Goal: Task Accomplishment & Management: Use online tool/utility

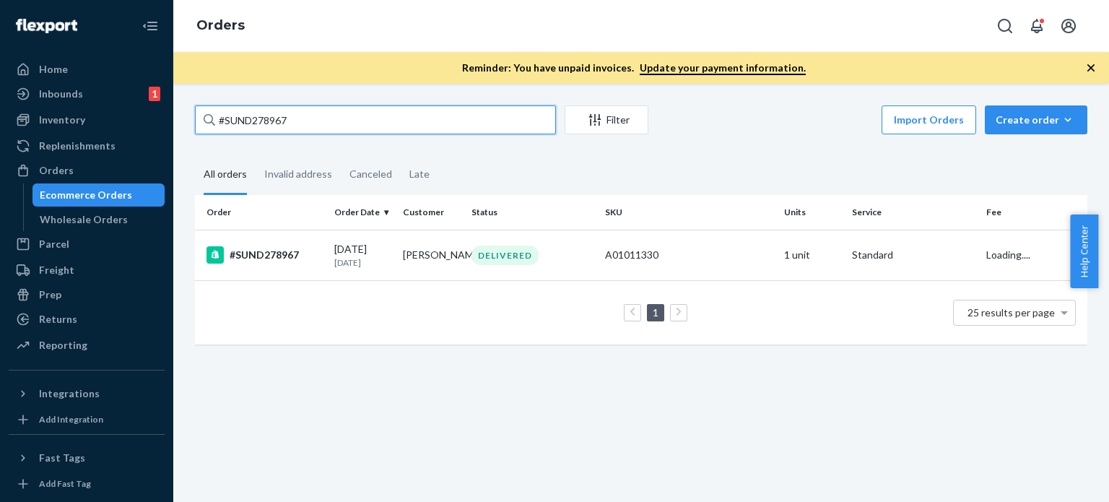
click at [188, 116] on div "#SUND278967 Filter Import Orders Create order Ecommerce order Removal order All…" at bounding box center [641, 231] width 914 height 253
paste input "670"
type input "#SUND276707"
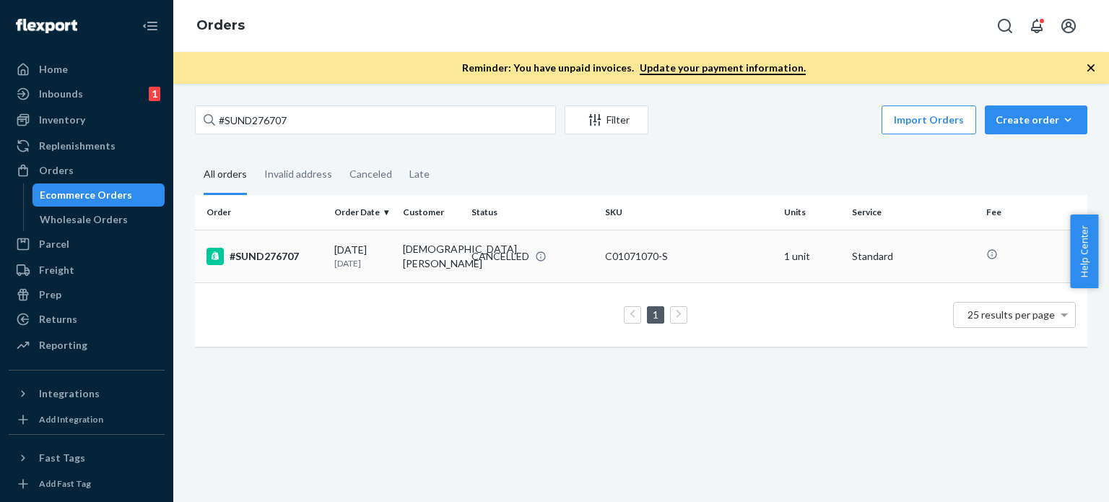
click at [379, 266] on p "[DATE]" at bounding box center [362, 263] width 57 height 12
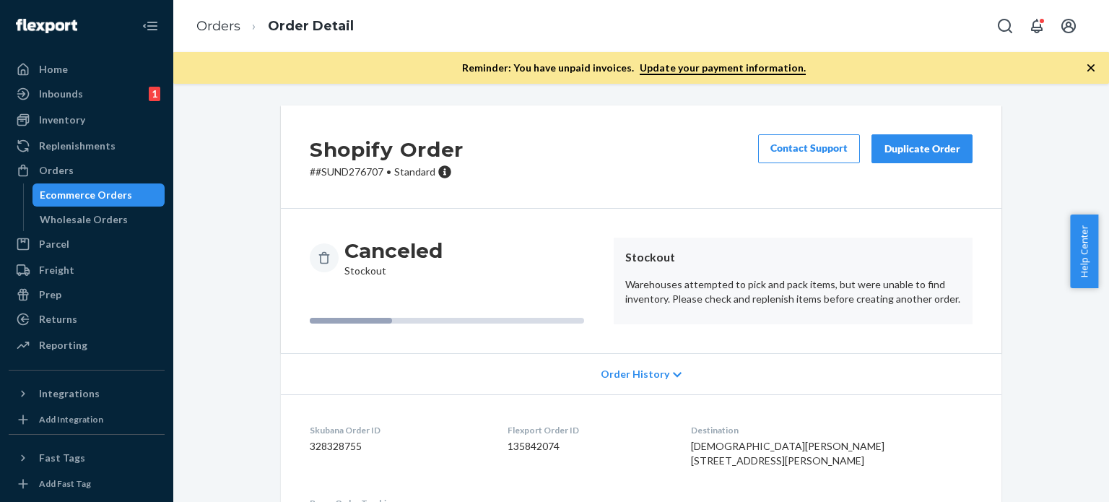
click at [915, 147] on div "Duplicate Order" at bounding box center [921, 148] width 77 height 14
